Goal: Task Accomplishment & Management: Manage account settings

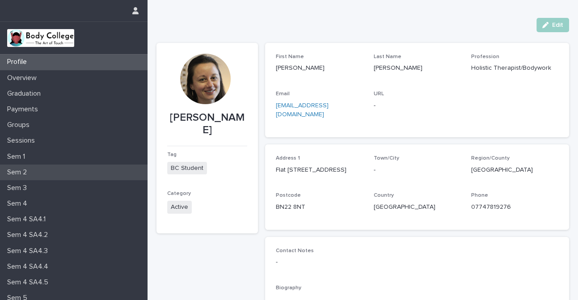
click at [24, 169] on p "Sem 2" at bounding box center [19, 172] width 30 height 8
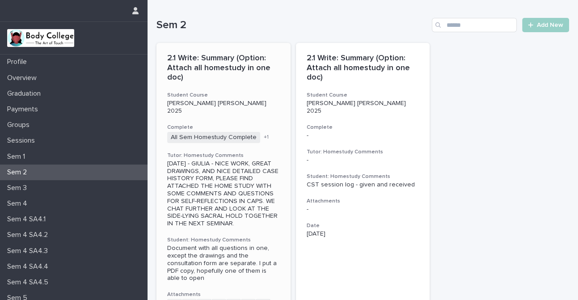
click at [222, 132] on span "All Sem Homestudy Complete" at bounding box center [213, 137] width 93 height 11
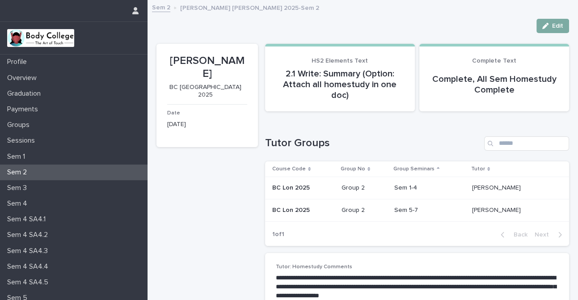
click at [543, 26] on icon "button" at bounding box center [546, 26] width 6 height 6
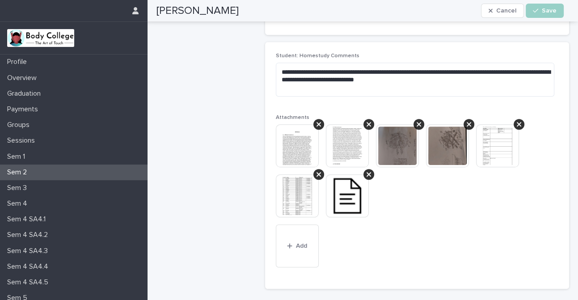
scroll to position [390, 0]
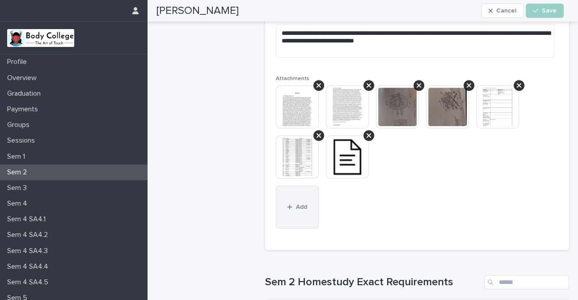
click at [284, 212] on button "Add" at bounding box center [297, 207] width 43 height 43
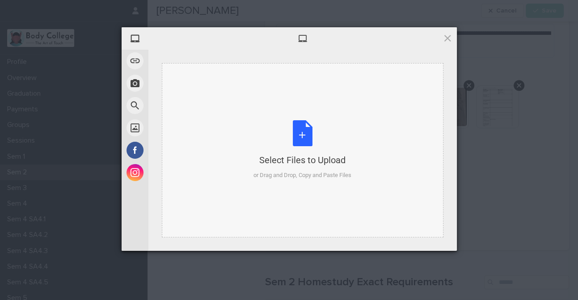
click at [284, 127] on div "Select Files to Upload or Drag and Drop, Copy and Paste Files" at bounding box center [303, 149] width 98 height 59
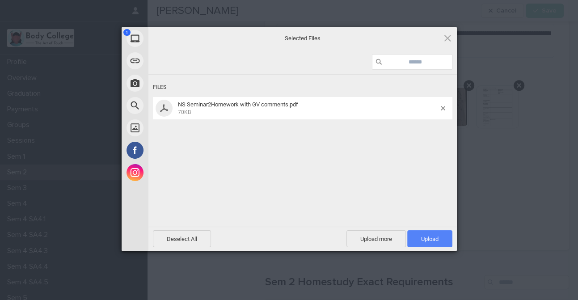
click at [434, 242] on span "Upload 1" at bounding box center [429, 239] width 17 height 7
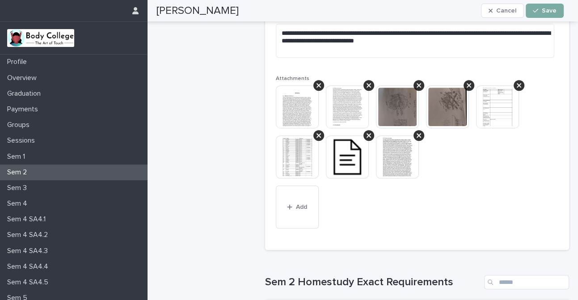
click at [547, 11] on span "Save" at bounding box center [549, 11] width 15 height 6
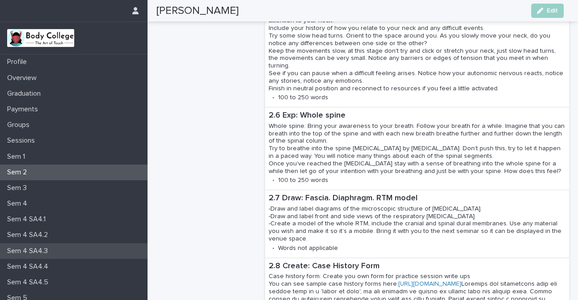
scroll to position [1053, 0]
